Goal: Information Seeking & Learning: Learn about a topic

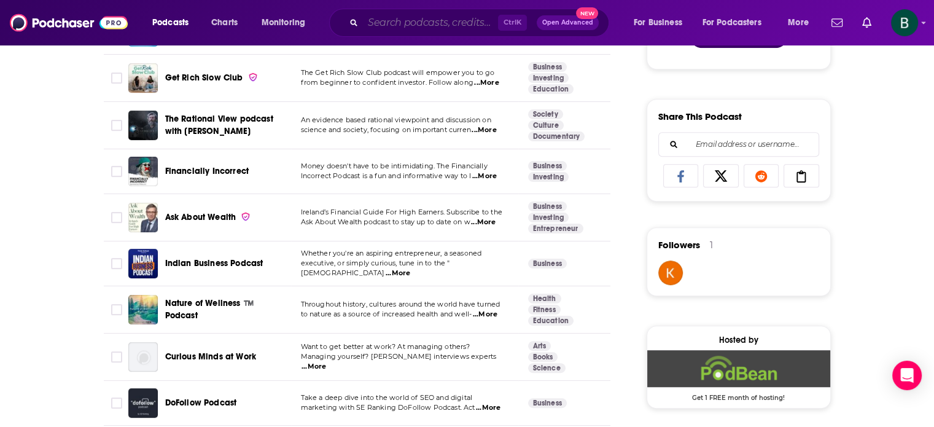
click at [375, 21] on input "Search podcasts, credits, & more..." at bounding box center [430, 23] width 135 height 20
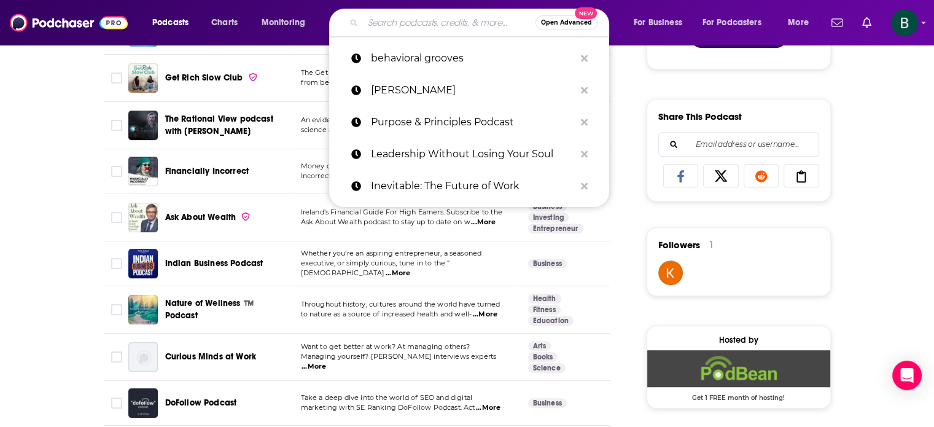
paste input "Conversations with [PERSON_NAME]"
type input "Conversations with [PERSON_NAME]"
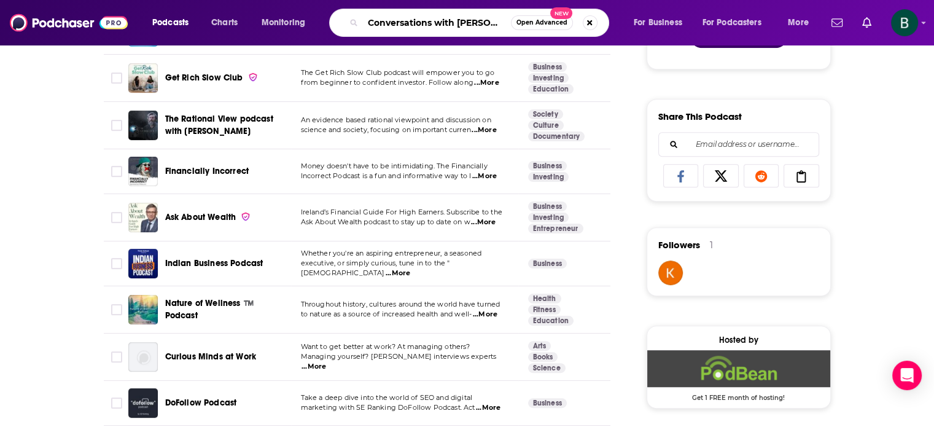
scroll to position [0, 7]
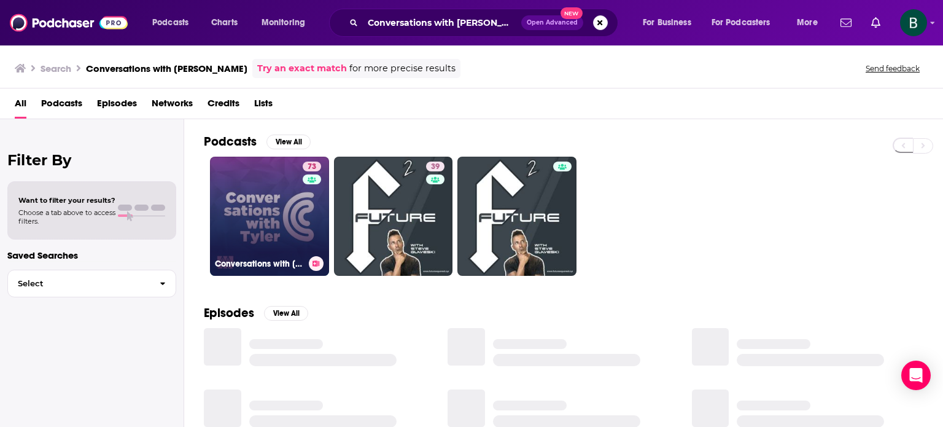
click at [295, 208] on link "73 Conversations with [PERSON_NAME]" at bounding box center [269, 216] width 119 height 119
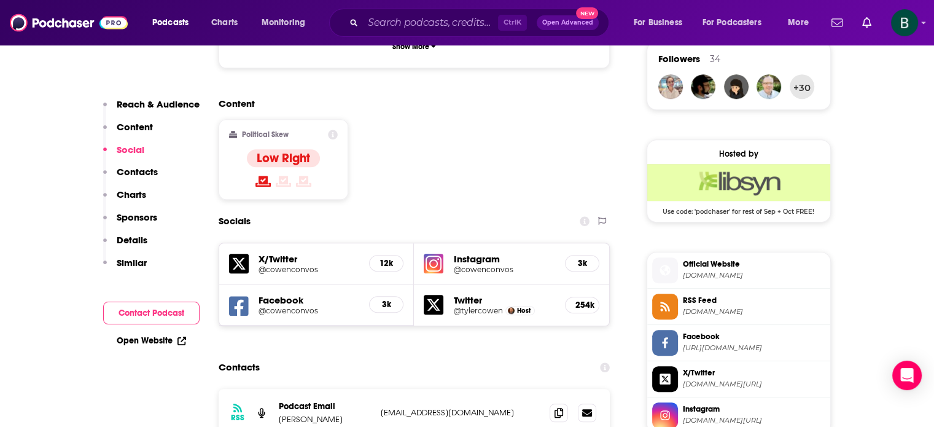
scroll to position [921, 0]
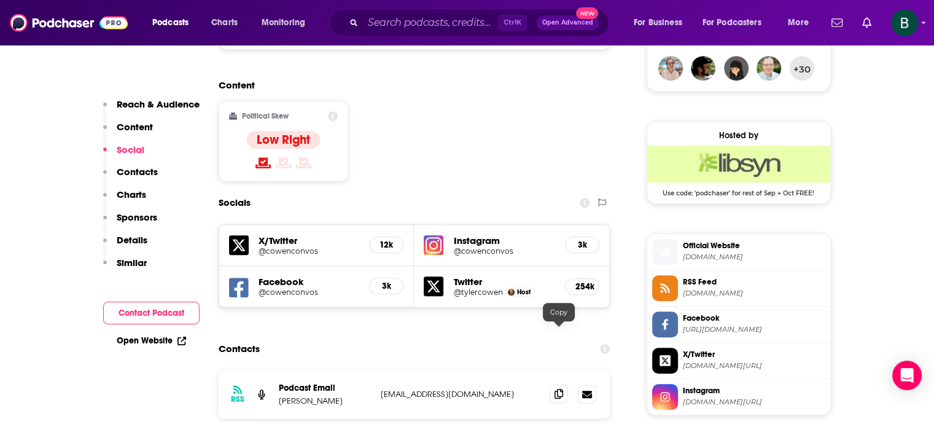
click at [555, 389] on icon at bounding box center [559, 394] width 9 height 10
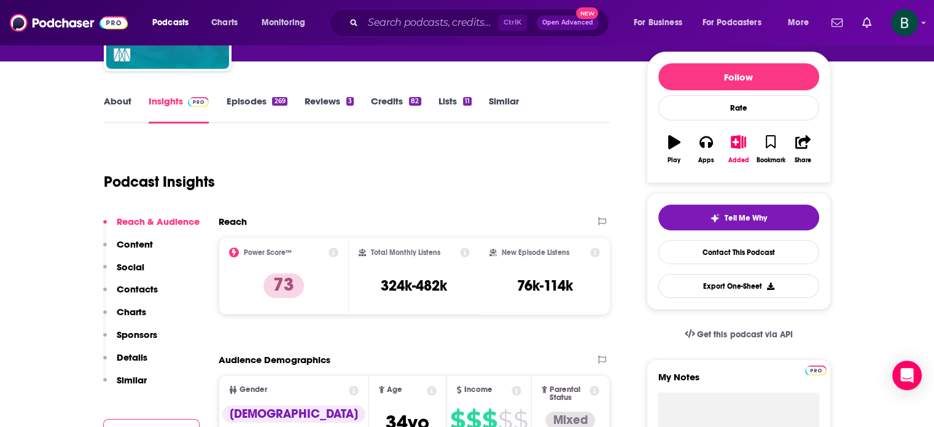
scroll to position [0, 0]
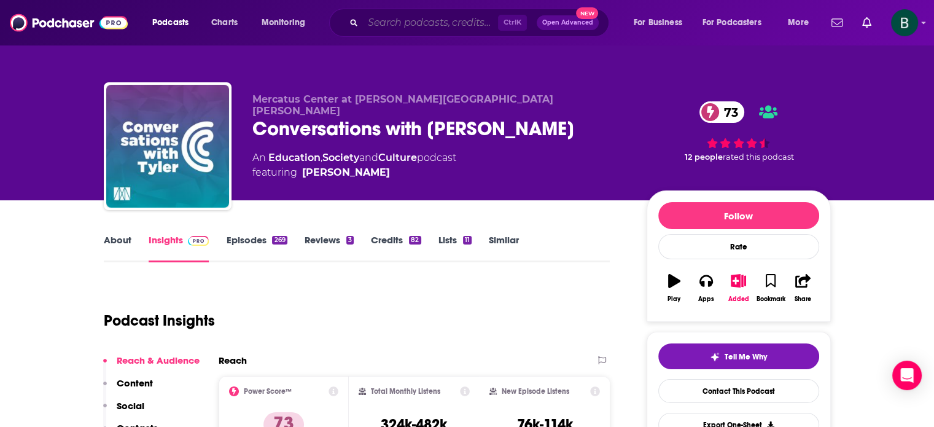
click at [384, 14] on input "Search podcasts, credits, & more..." at bounding box center [430, 23] width 135 height 20
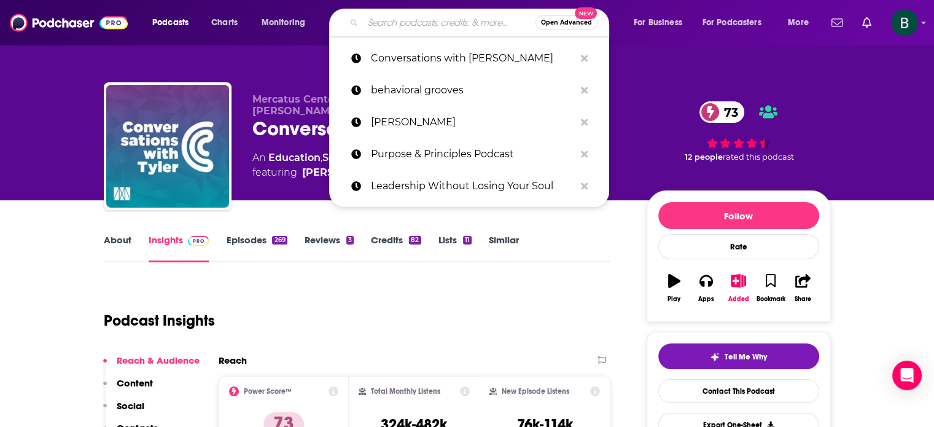
paste input "EconTalk with [PERSON_NAME]"
type input "EconTalk with [PERSON_NAME]"
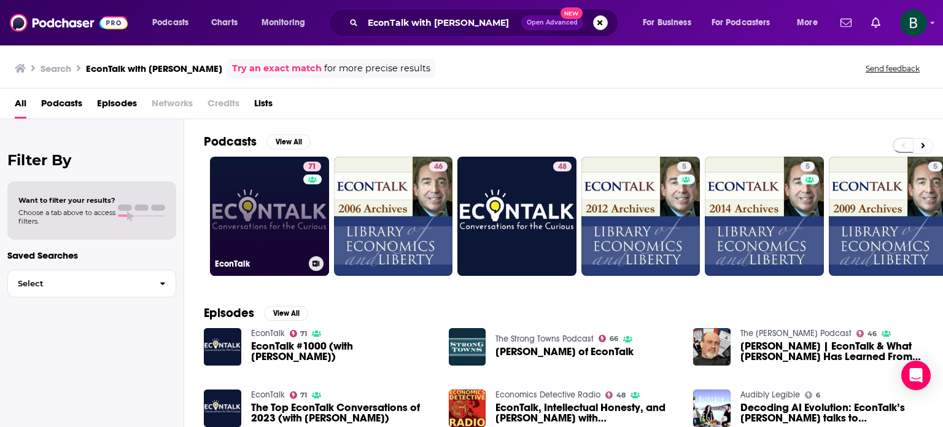
click at [280, 199] on link "71 EconTalk" at bounding box center [269, 216] width 119 height 119
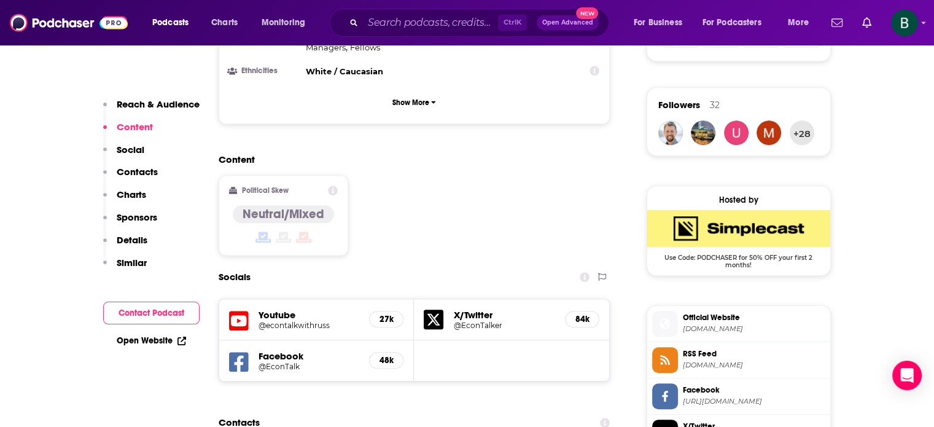
scroll to position [921, 0]
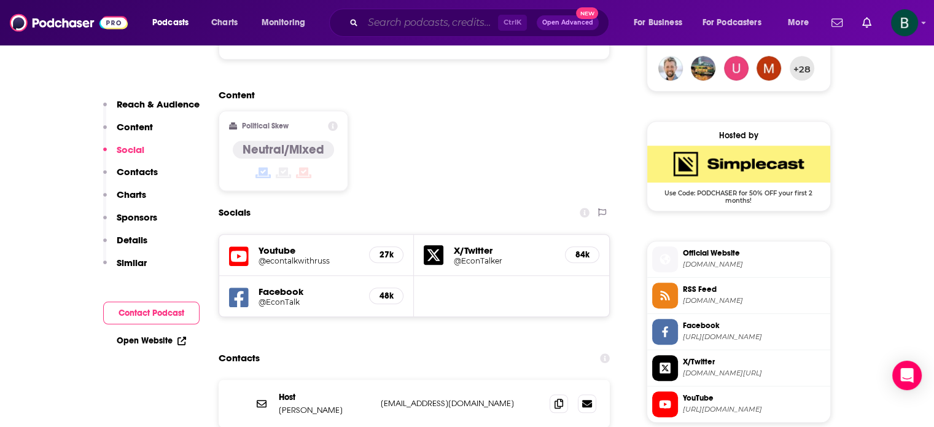
click at [411, 23] on input "Search podcasts, credits, & more..." at bounding box center [430, 23] width 135 height 20
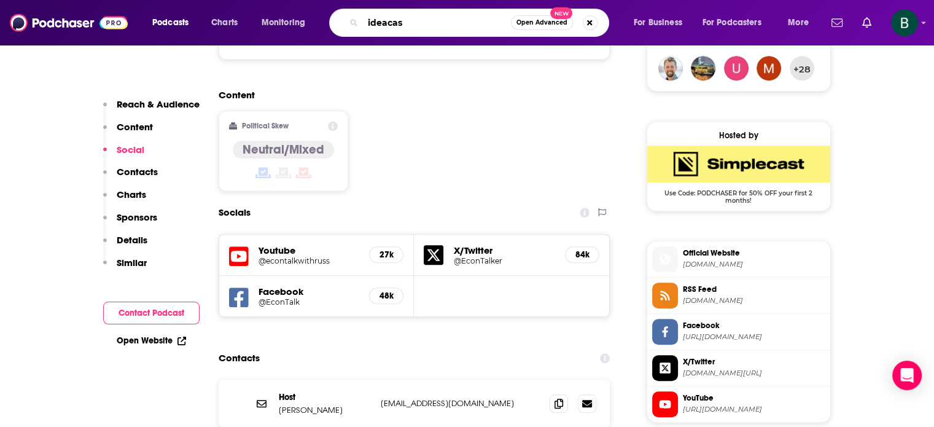
type input "ideacast"
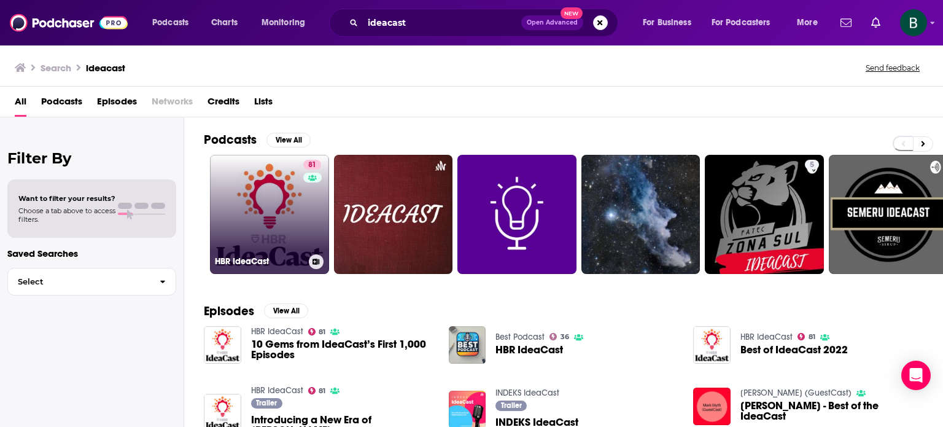
click at [245, 224] on link "81 [PERSON_NAME]" at bounding box center [269, 214] width 119 height 119
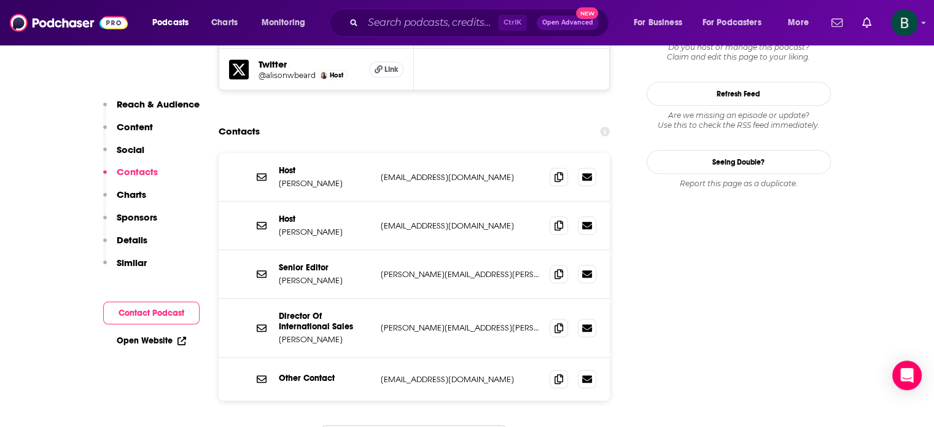
scroll to position [1126, 0]
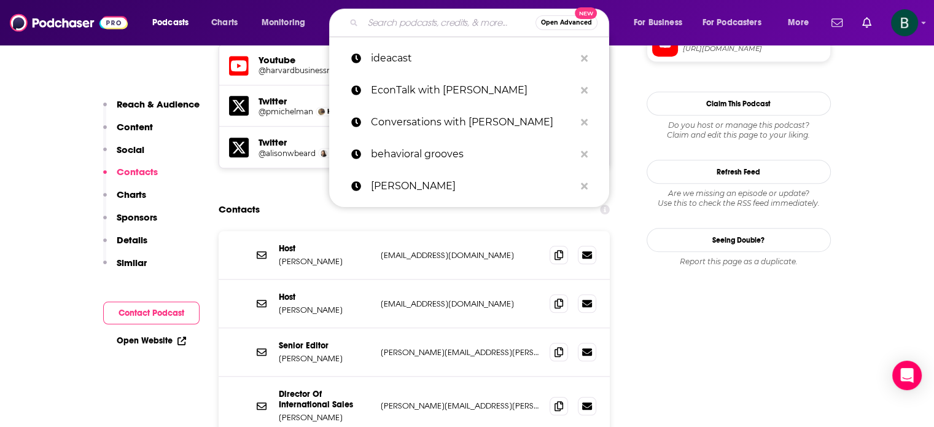
click at [478, 22] on input "Search podcasts, credits, & more..." at bounding box center [449, 23] width 173 height 20
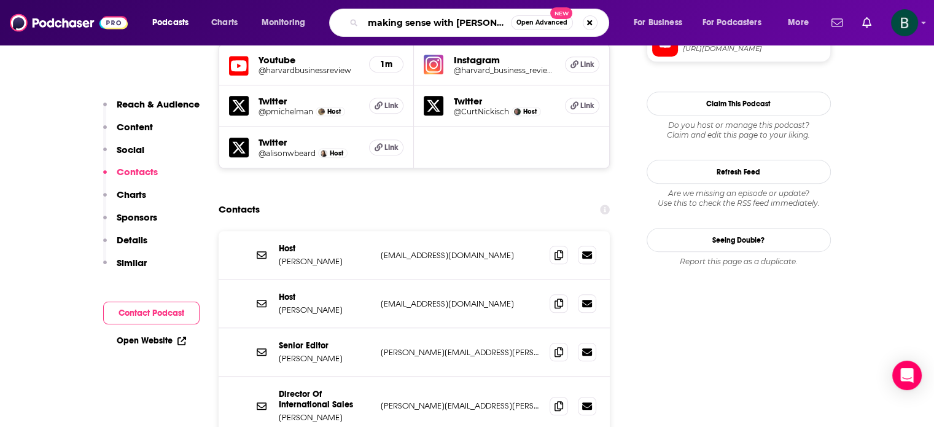
type input "making sense with [PERSON_NAME]"
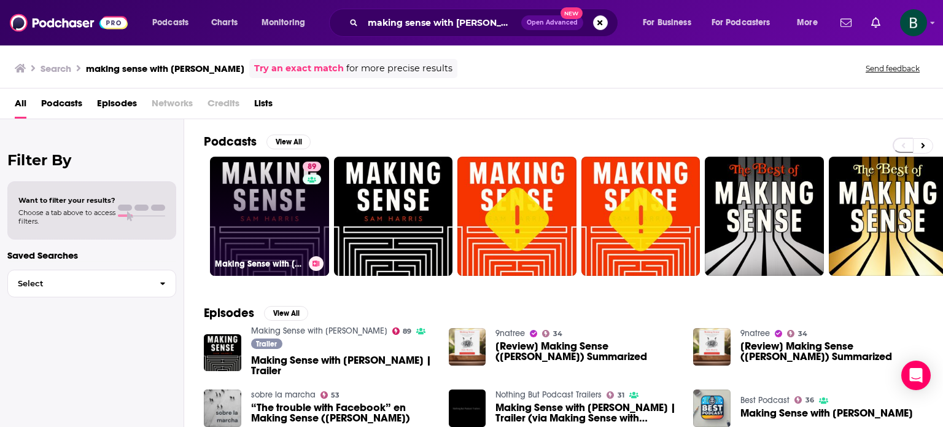
click at [295, 222] on link "89 Making Sense with [PERSON_NAME]" at bounding box center [269, 216] width 119 height 119
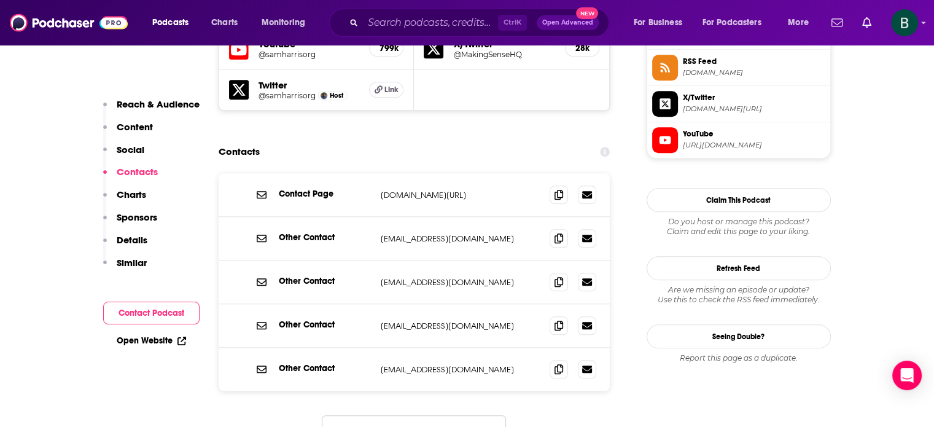
scroll to position [1228, 0]
